Goal: Complete application form

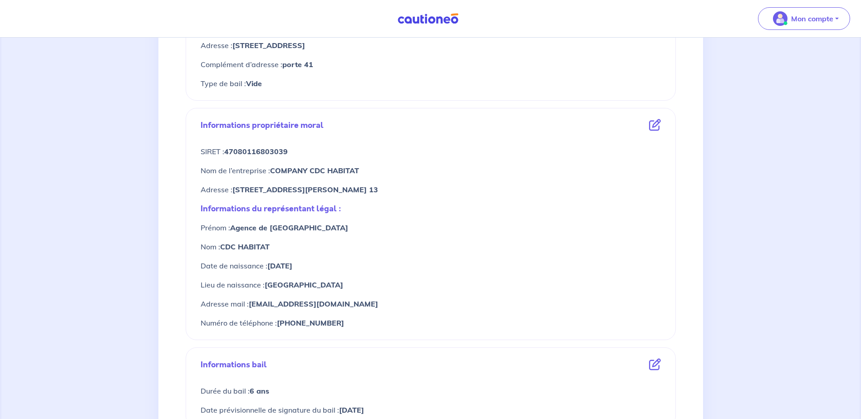
click at [652, 126] on icon at bounding box center [655, 125] width 12 height 12
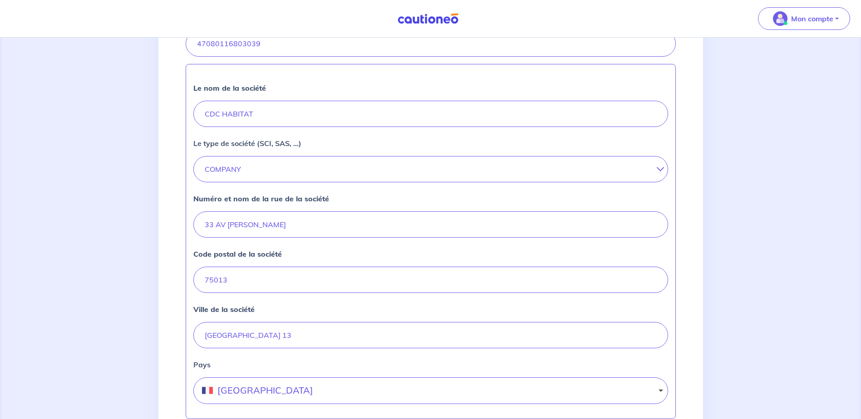
scroll to position [358, 0]
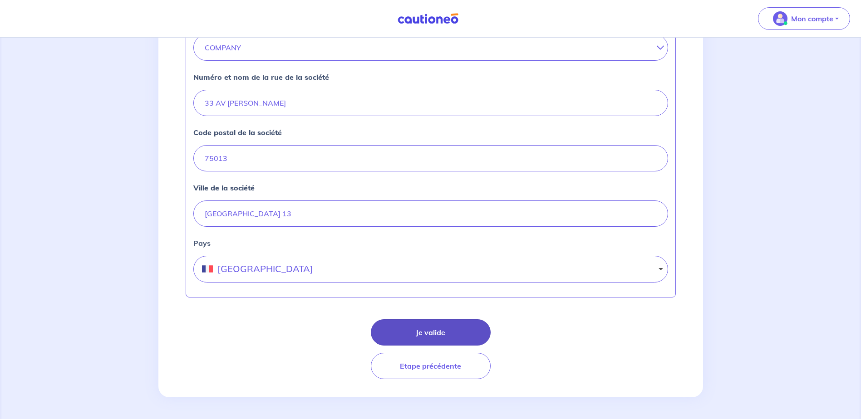
click at [413, 335] on button "Je valide" at bounding box center [431, 333] width 120 height 26
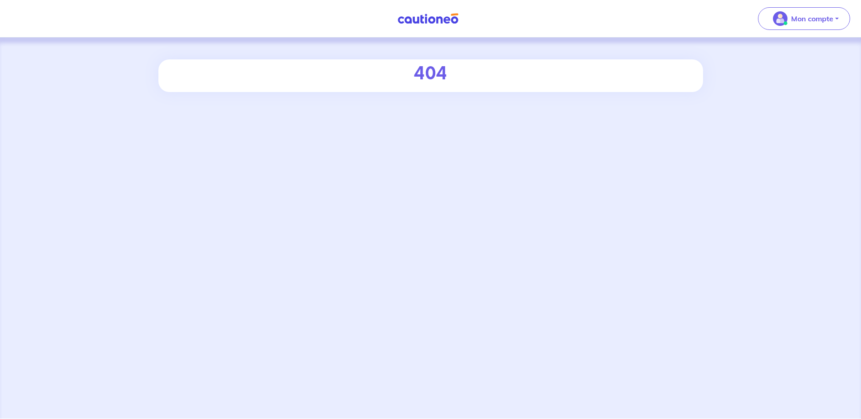
select select "FR"
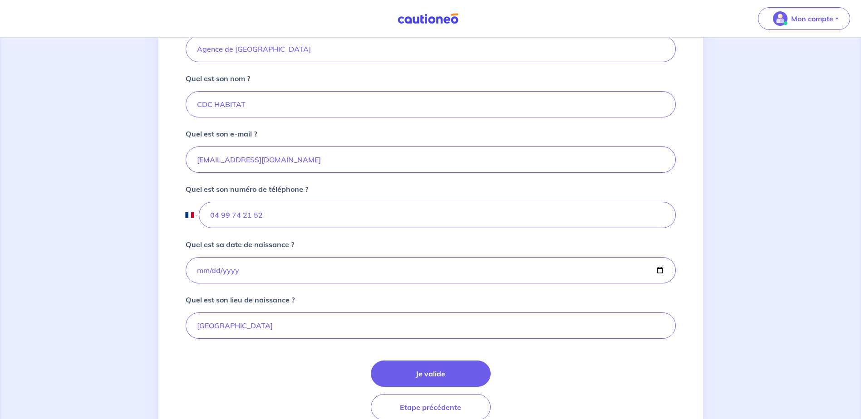
scroll to position [272, 0]
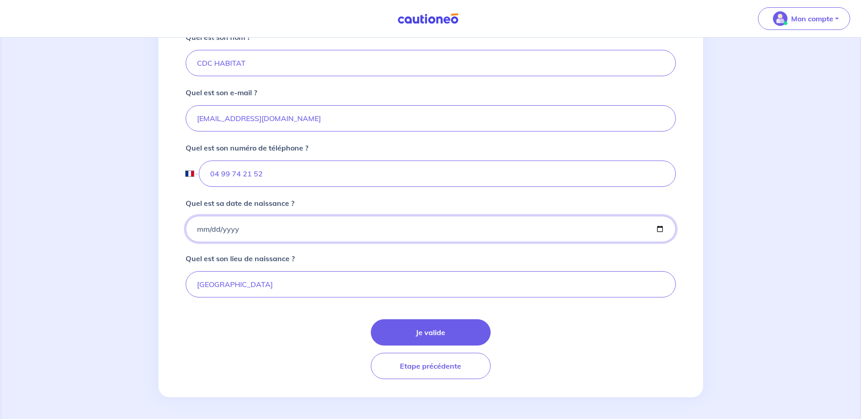
drag, startPoint x: 243, startPoint y: 225, endPoint x: 217, endPoint y: 229, distance: 26.6
click at [217, 229] on input "[DATE]" at bounding box center [431, 229] width 490 height 26
click at [234, 229] on input "[DATE]" at bounding box center [431, 229] width 490 height 26
click at [202, 230] on input "Quel est sa date de naissance ?" at bounding box center [431, 229] width 490 height 26
click at [212, 230] on input "Quel est sa date de naissance ?" at bounding box center [431, 229] width 490 height 26
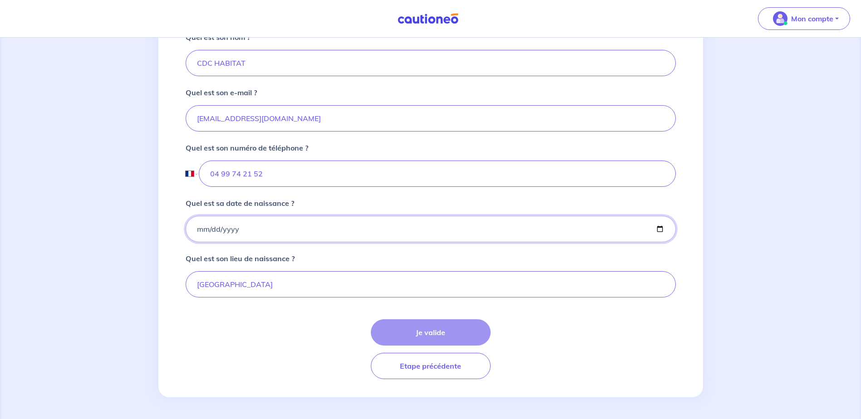
click at [206, 230] on input "Quel est sa date de naissance ?" at bounding box center [431, 229] width 490 height 26
click at [196, 227] on input "Quel est sa date de naissance ?" at bounding box center [431, 229] width 490 height 26
click at [198, 229] on input "Quel est sa date de naissance ?" at bounding box center [431, 229] width 490 height 26
type input "[DATE]"
click at [471, 331] on button "Je valide" at bounding box center [431, 333] width 120 height 26
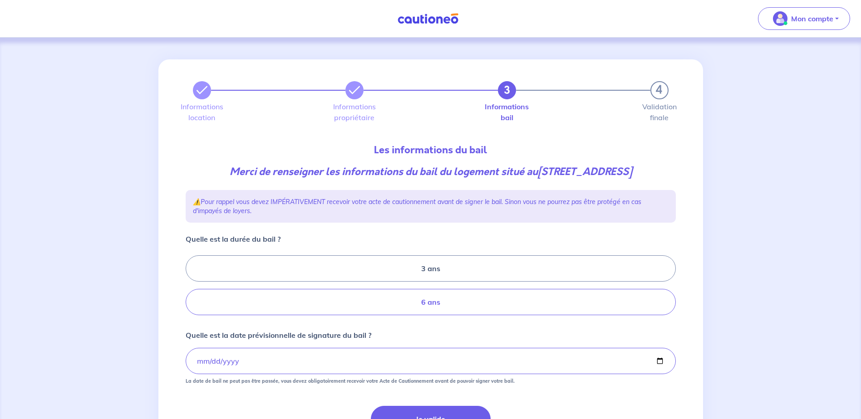
click at [463, 315] on label "6 ans" at bounding box center [431, 302] width 490 height 26
click at [192, 289] on input "6 ans" at bounding box center [189, 286] width 6 height 6
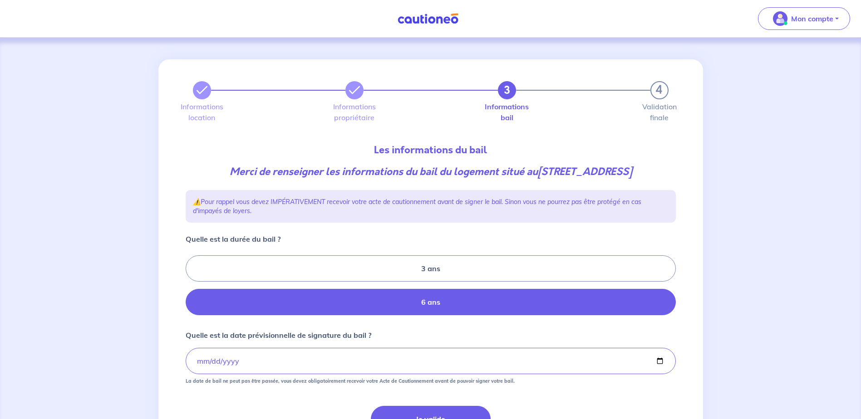
radio input "true"
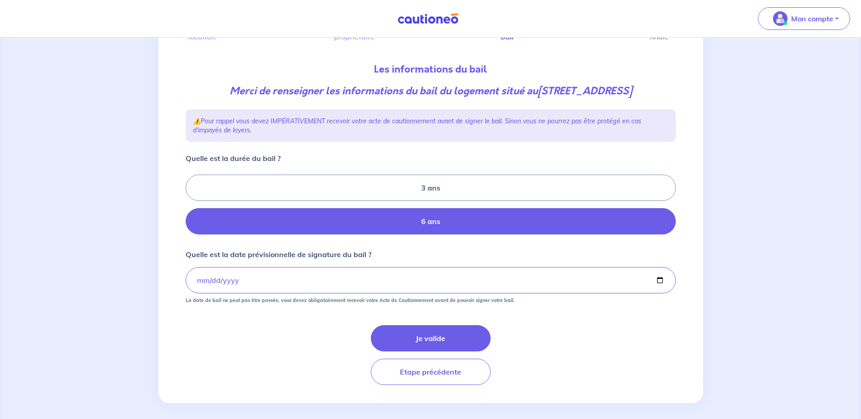
scroll to position [101, 0]
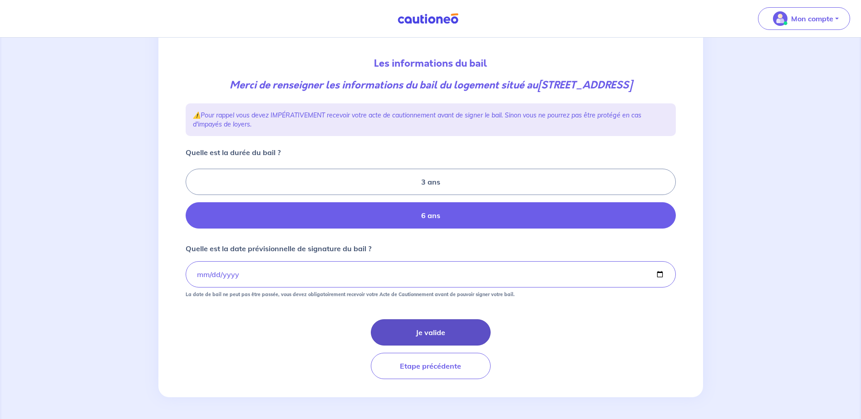
click at [436, 332] on button "Je valide" at bounding box center [431, 333] width 120 height 26
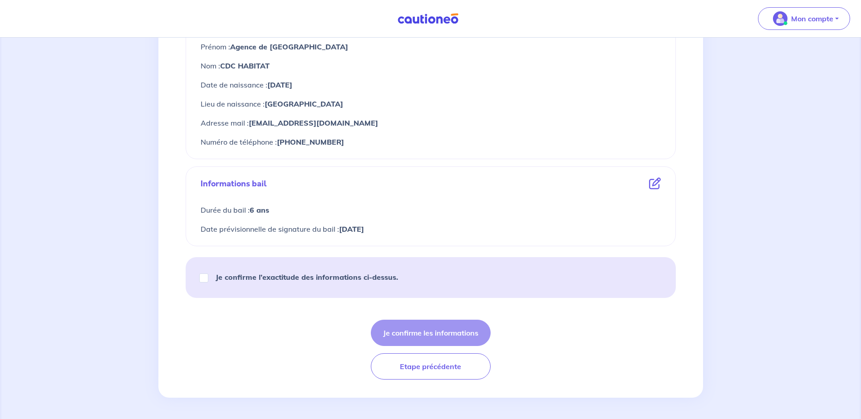
scroll to position [456, 0]
click at [203, 285] on div "Je confirme l’exactitude des informations ci-dessus." at bounding box center [303, 276] width 212 height 25
click at [204, 279] on input "Je confirme l’exactitude des informations ci-dessus." at bounding box center [203, 277] width 9 height 9
checkbox input "true"
click at [413, 330] on button "Je confirme les informations" at bounding box center [431, 333] width 120 height 26
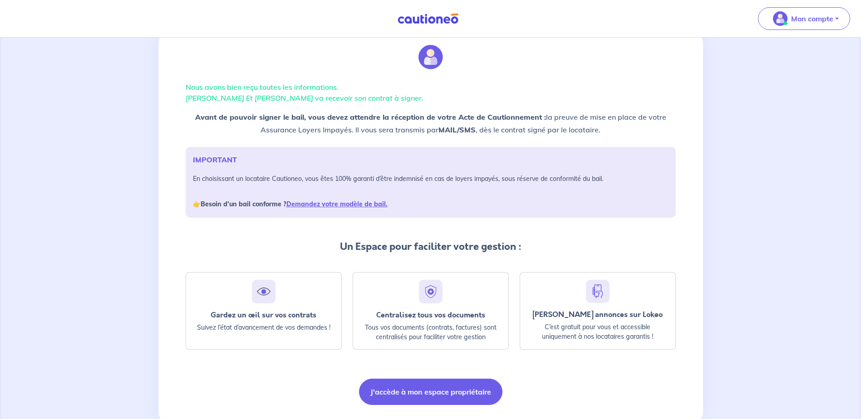
scroll to position [53, 0]
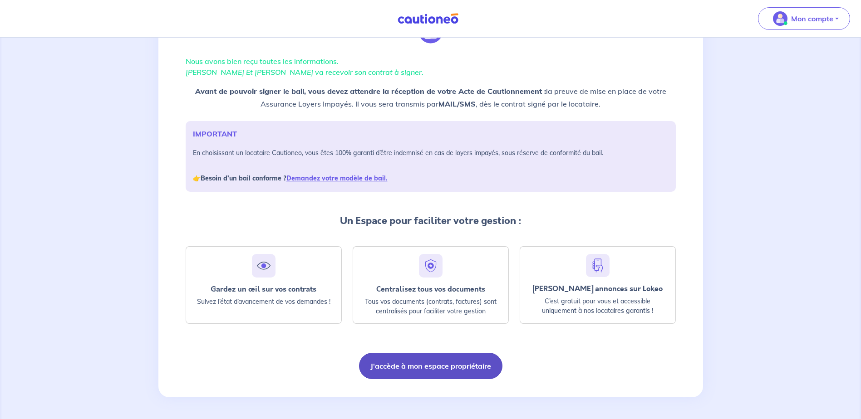
click at [432, 363] on button "J'accède à mon espace propriétaire" at bounding box center [430, 366] width 143 height 26
